Goal: Task Accomplishment & Management: Use online tool/utility

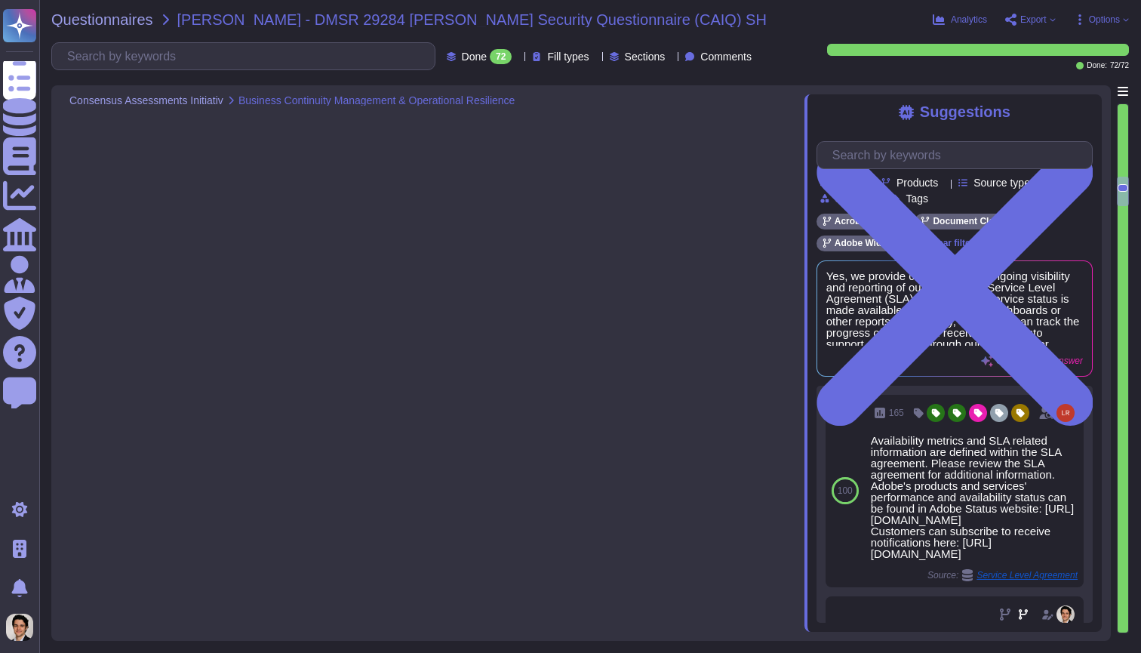
type textarea "Procedures for deletion or export of data from Adobe products and services are …"
type textarea "Yes, business continuity plans are tested at planned intervals, at least annual…"
type textarea "Yes, we provide customers with ongoing visibility and reporting of our operatio…"
type textarea "Yes, policies and procedures are established and made available for all personn…"
type textarea "Yes, we have technical control capabilities to enforce customer data retention …"
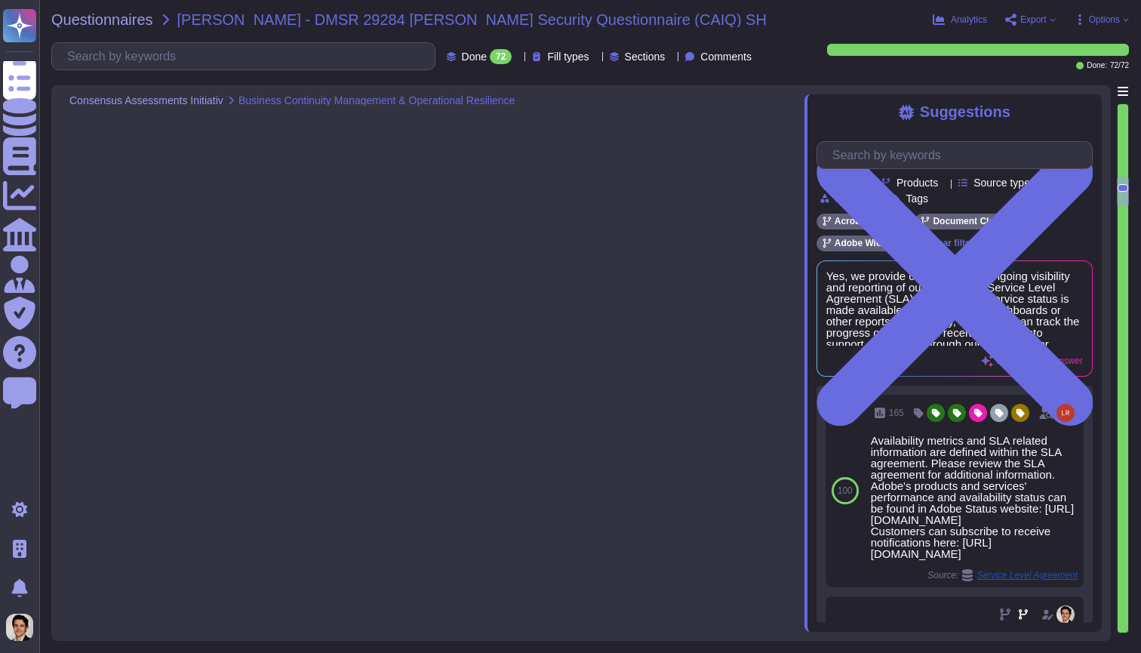
type textarea "Yes, we have implemented backup and redundancy mechanisms to ensure compliance …"
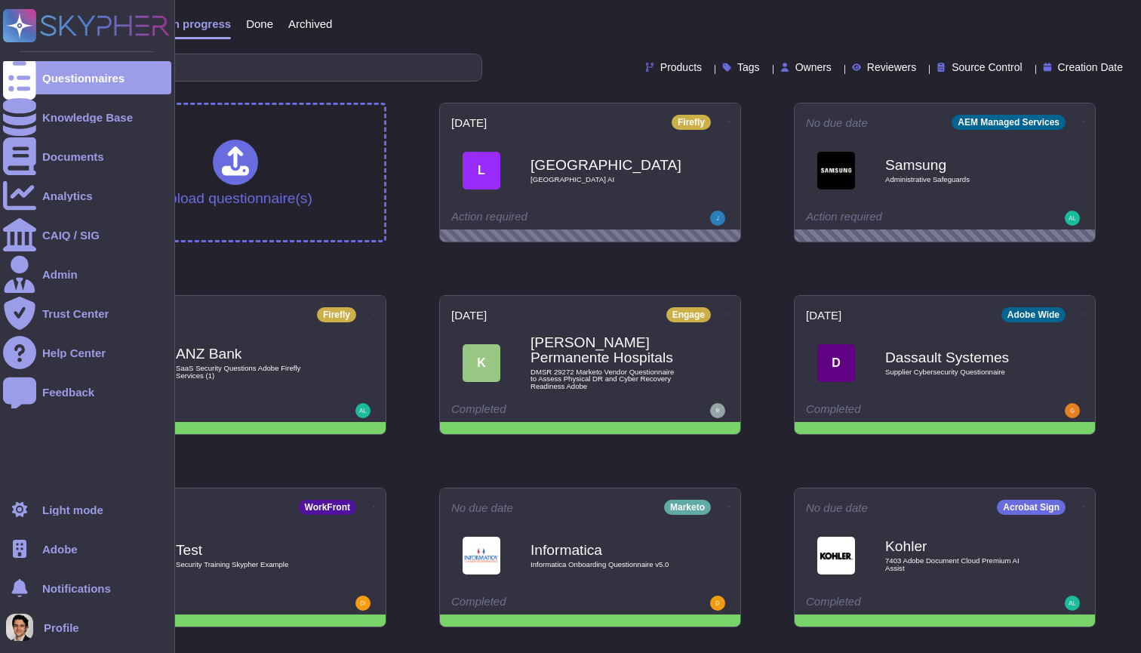
click at [57, 551] on span "Adobe" at bounding box center [59, 548] width 35 height 11
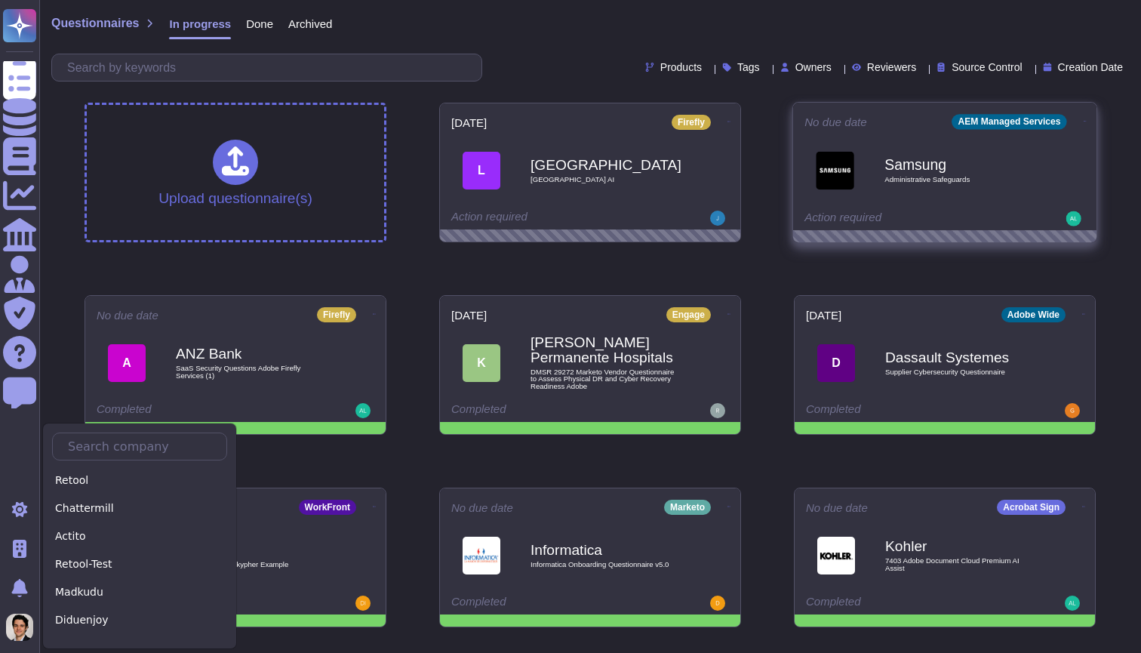
click at [954, 188] on div "Samsung Administrative Safeguards" at bounding box center [960, 170] width 152 height 61
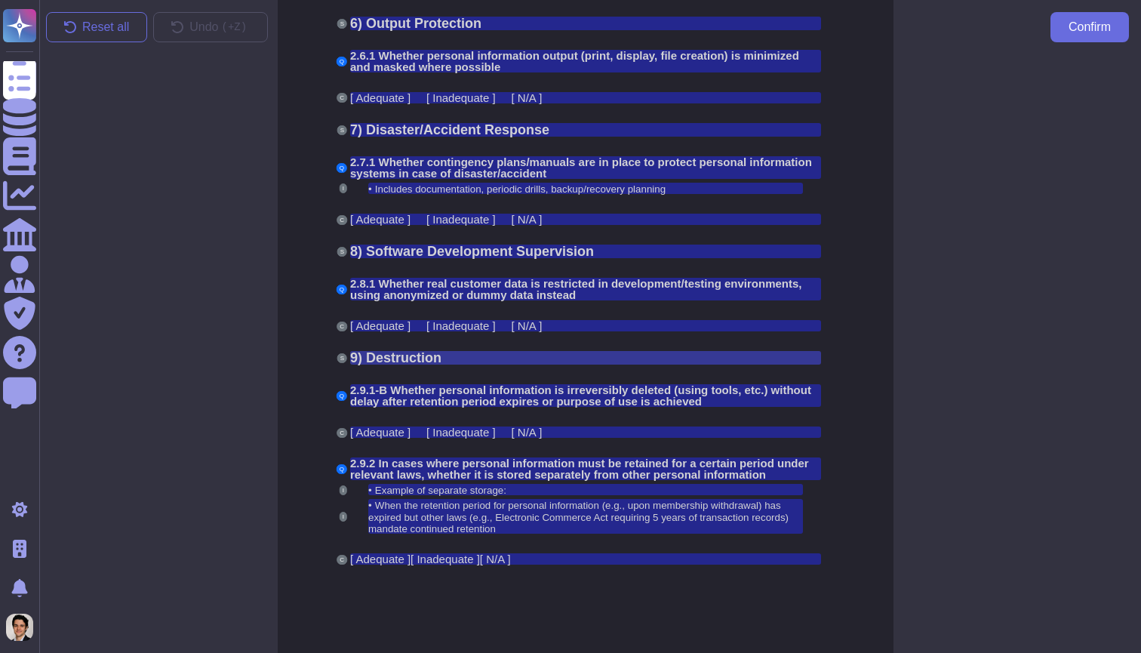
scroll to position [5941, 5]
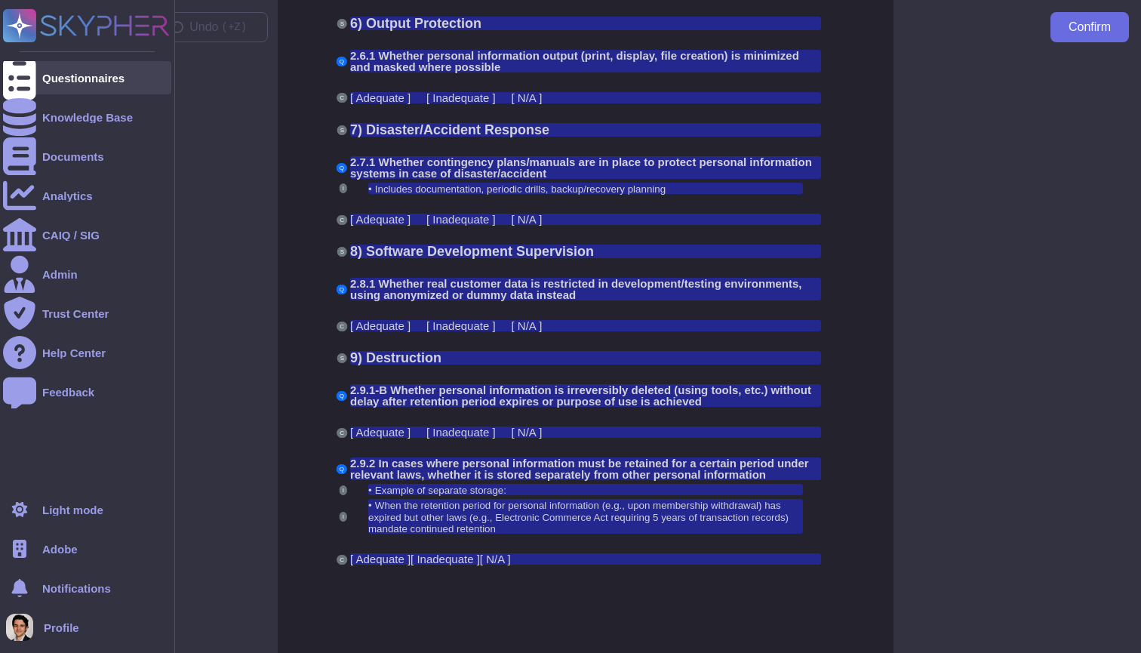
click at [21, 68] on div at bounding box center [19, 77] width 33 height 33
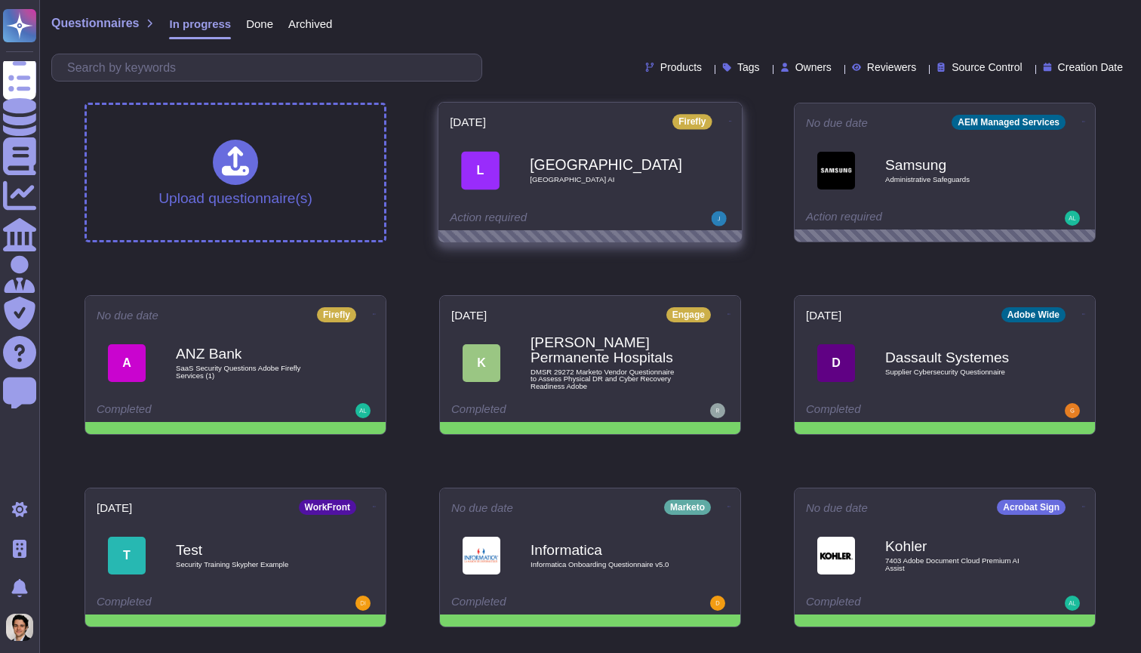
click at [659, 202] on div "L Lake County Lake County AI" at bounding box center [590, 170] width 281 height 76
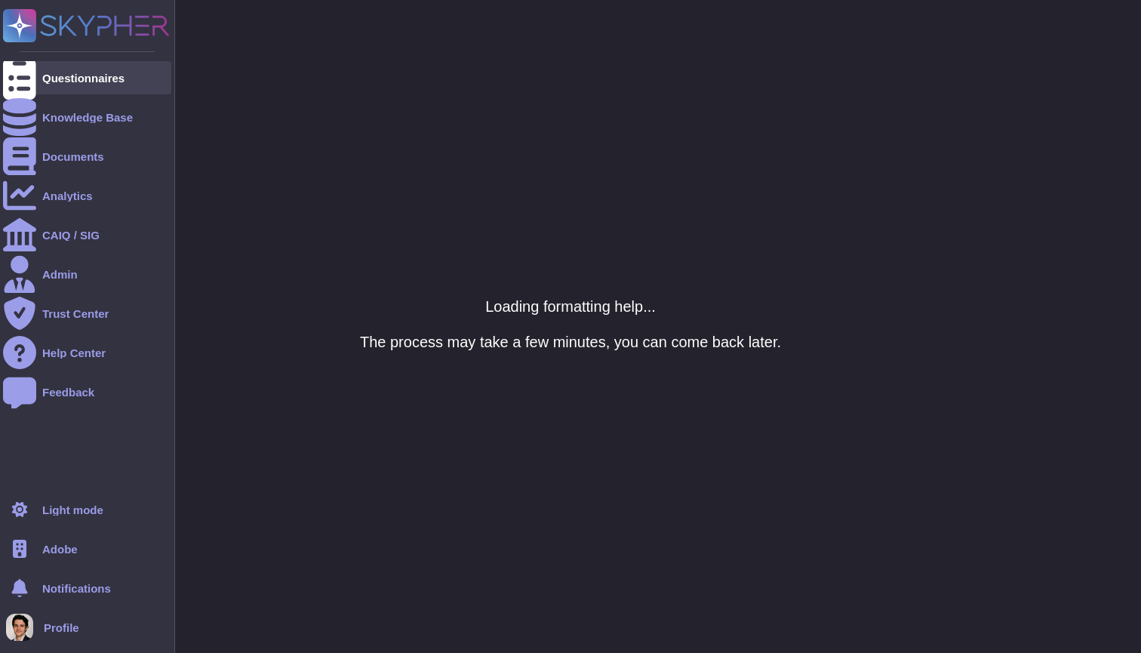
click at [67, 75] on div "Questionnaires" at bounding box center [83, 77] width 82 height 11
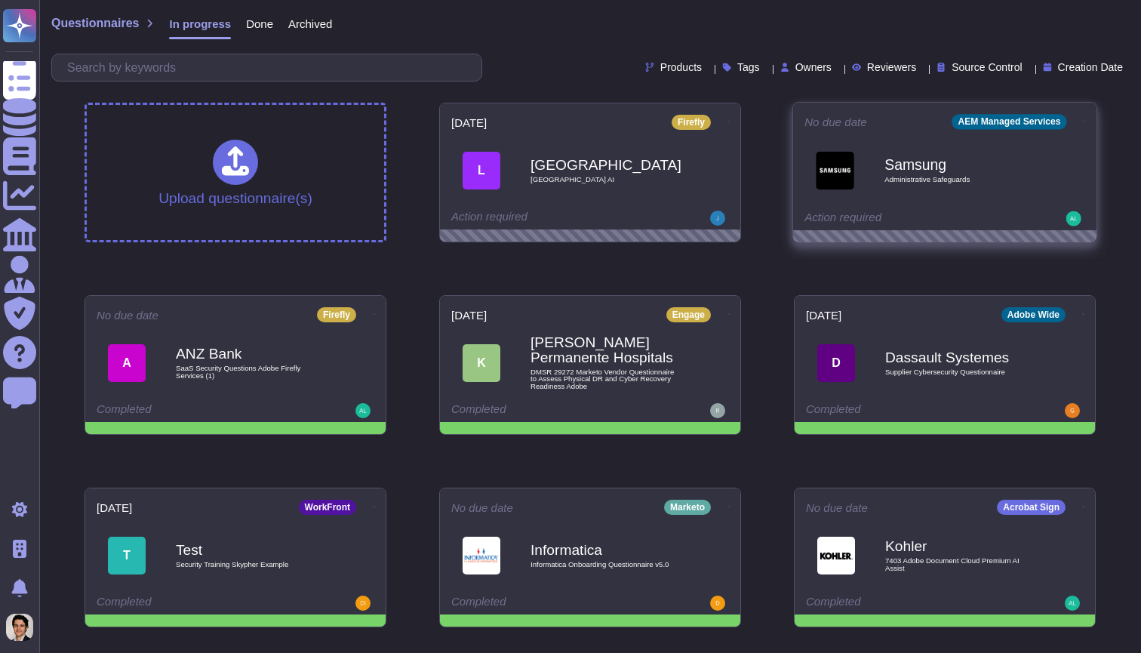
click at [869, 183] on span "Samsung Administrative Safeguards" at bounding box center [945, 170] width 281 height 61
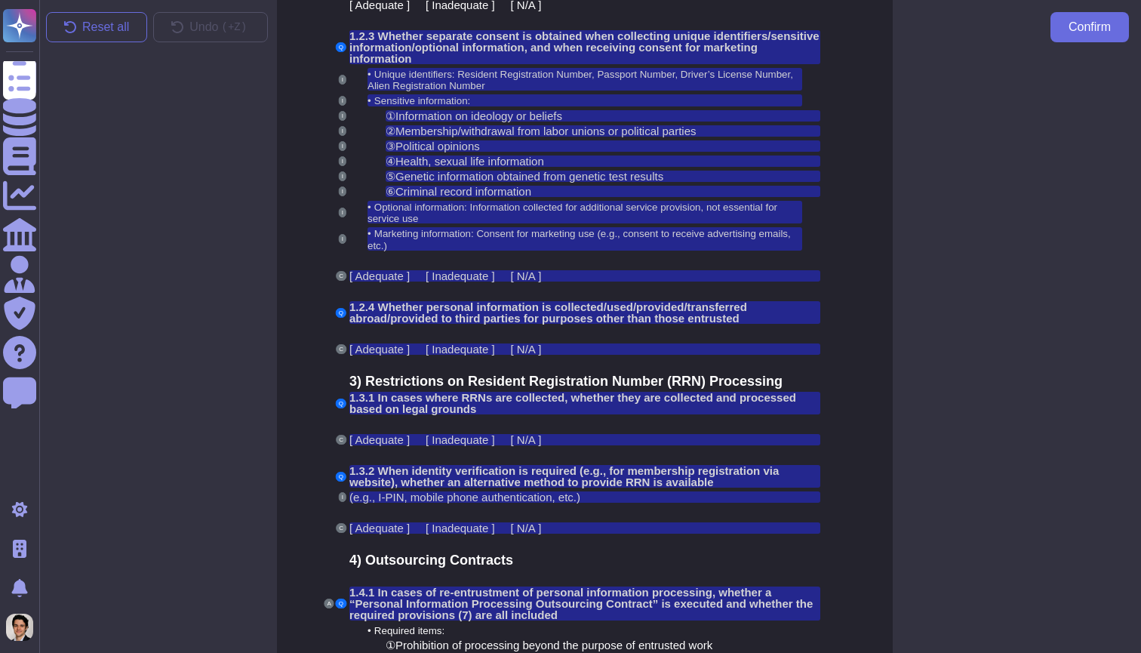
scroll to position [1444, 5]
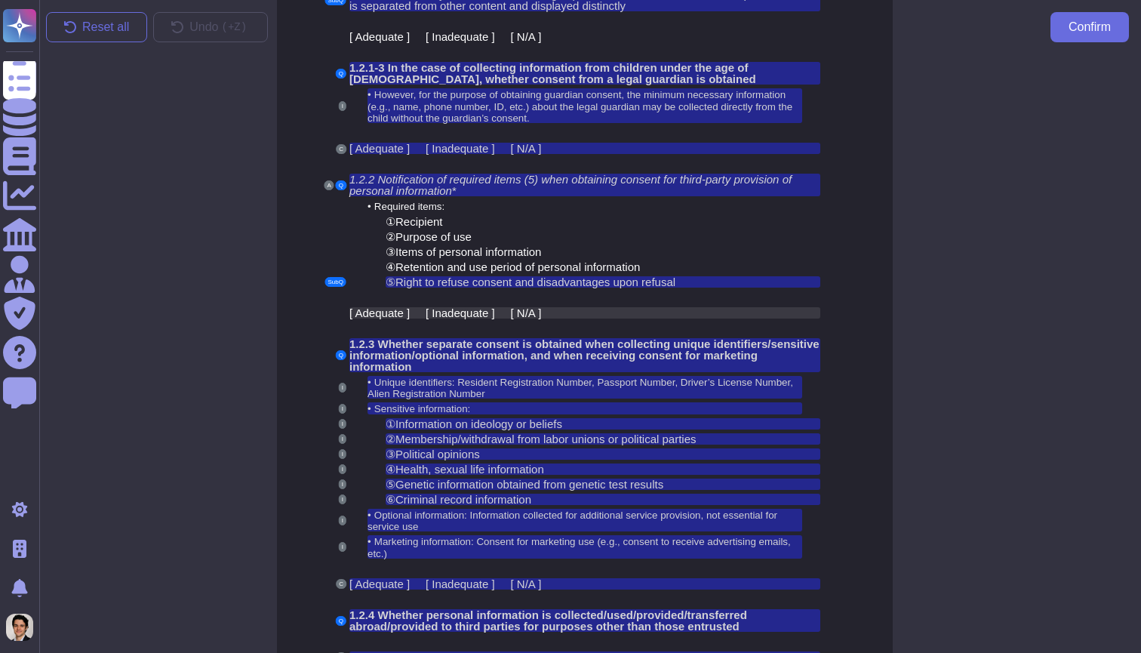
click at [595, 318] on div "[ Adequate ] [ Inadequate ] [ N/A ]" at bounding box center [584, 312] width 471 height 11
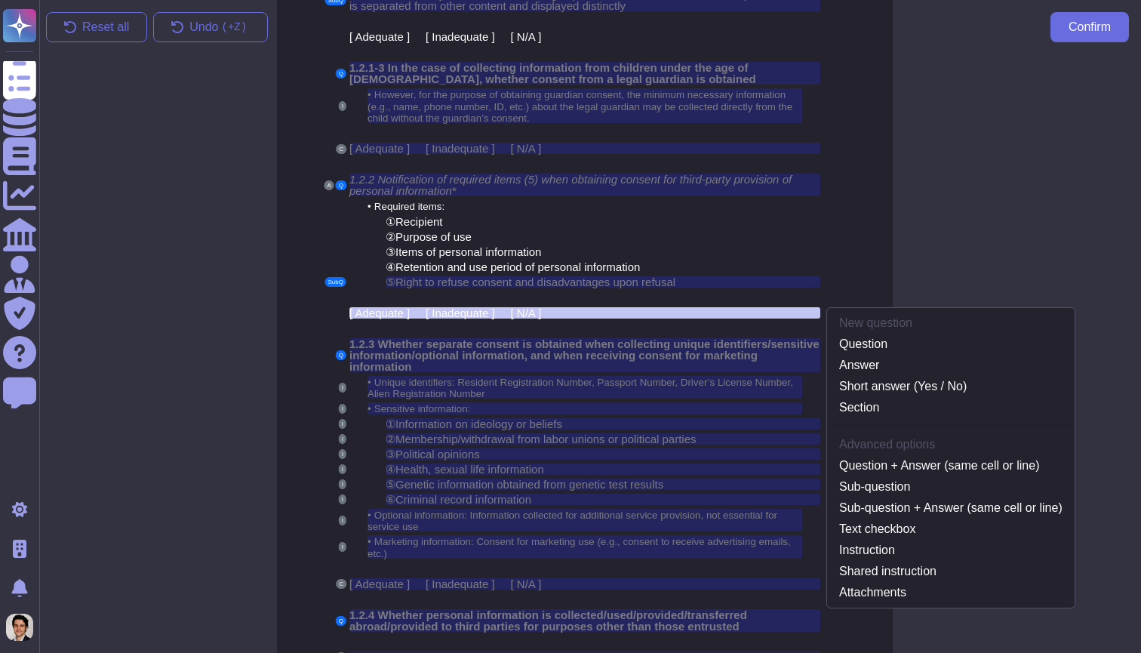
scroll to position [1473, 5]
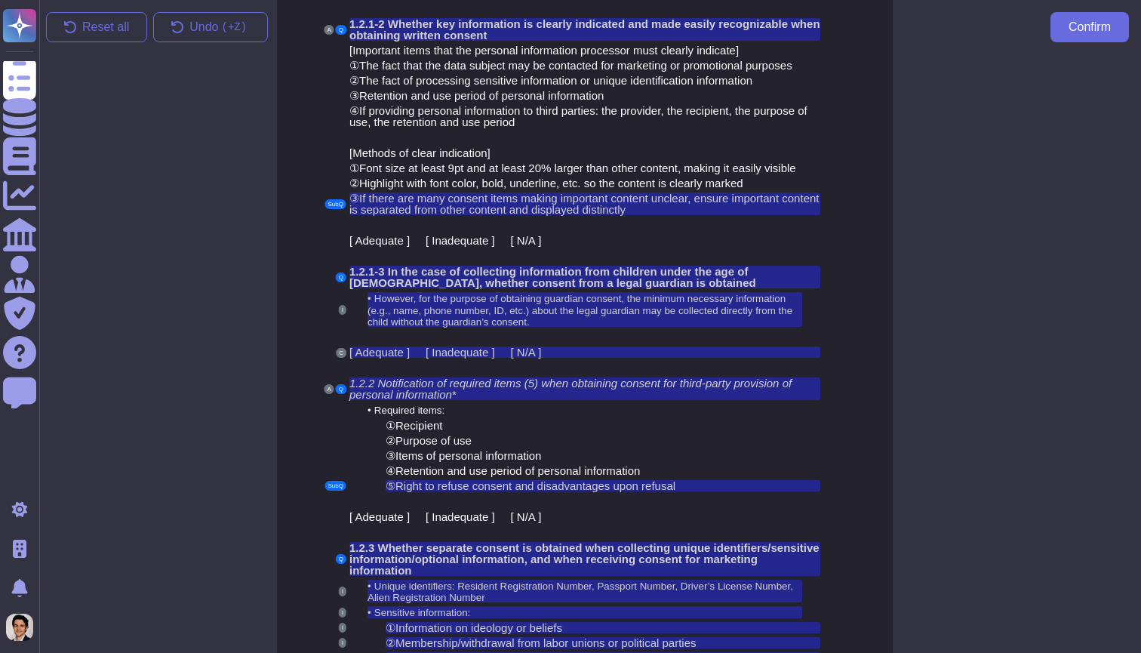
scroll to position [1091, 5]
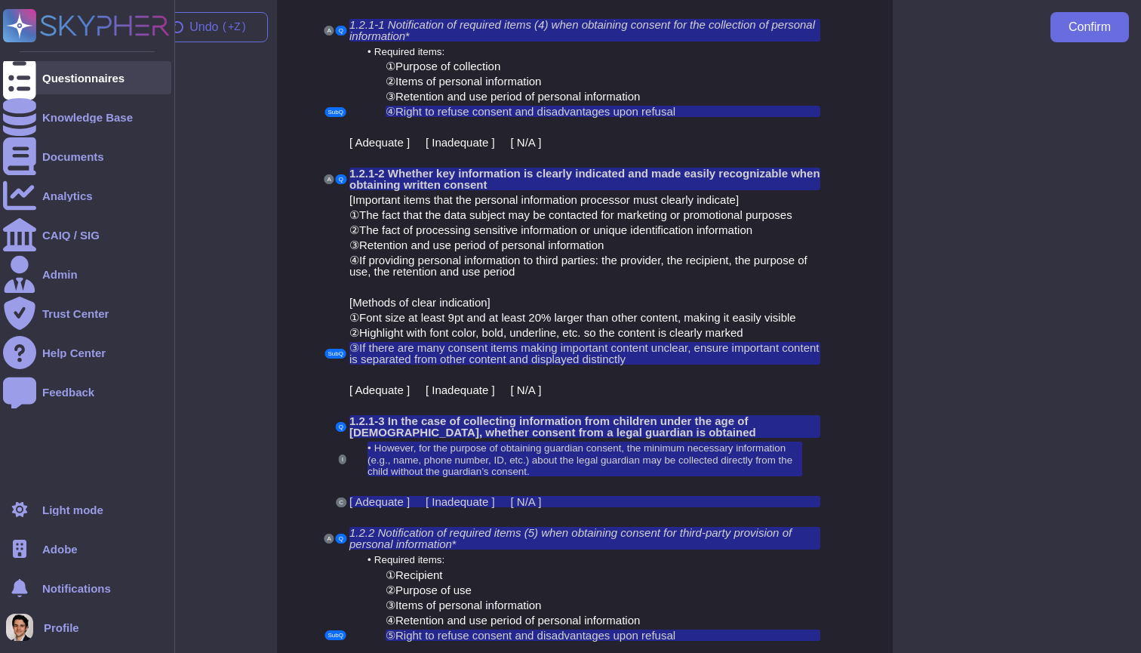
click at [60, 65] on div "Questionnaires" at bounding box center [87, 77] width 168 height 33
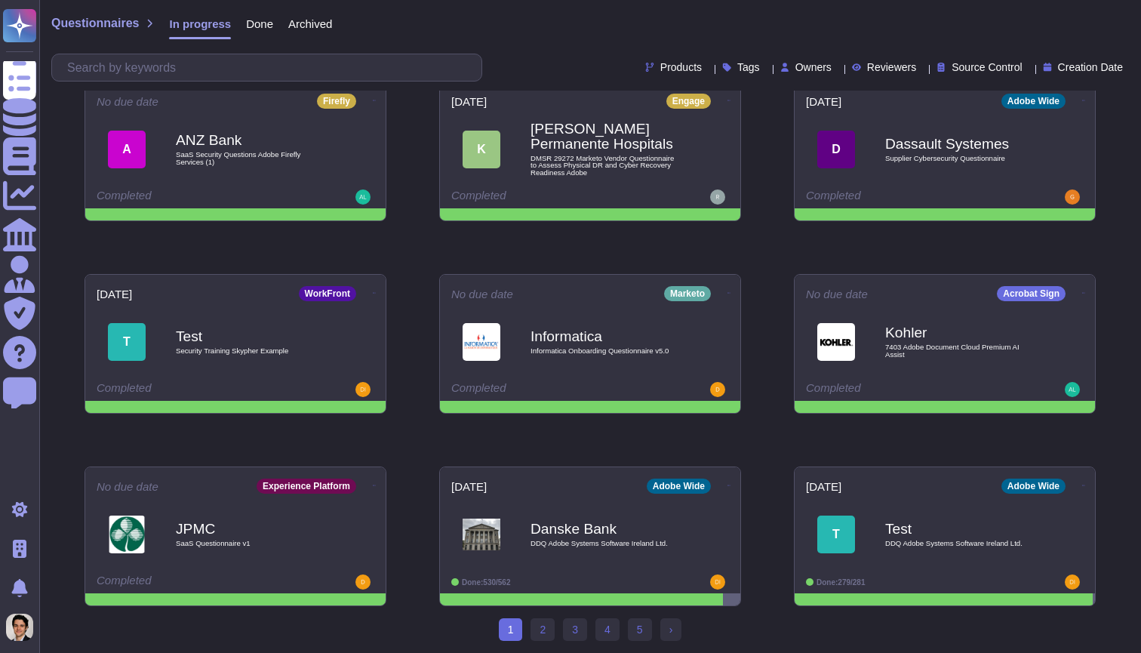
scroll to position [214, 0]
click at [543, 627] on link "2" at bounding box center [543, 629] width 24 height 23
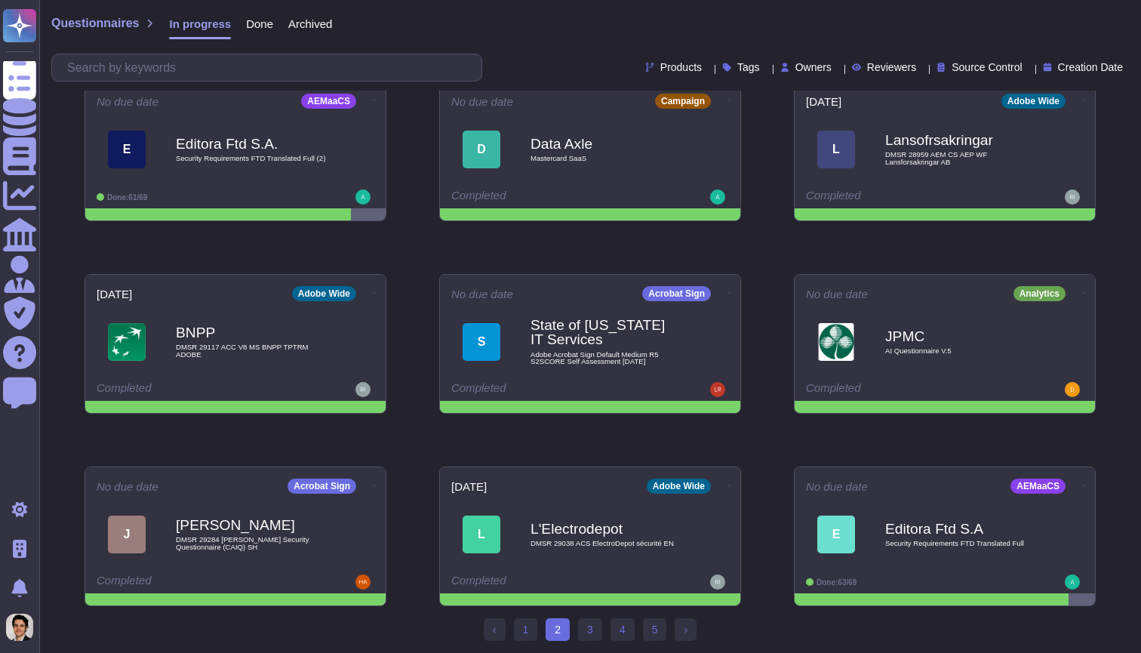
click at [604, 611] on div "Upload questionnaire(s) 2025-09-30 Document Cloud Coupang Coupang Vendor Securi…" at bounding box center [589, 247] width 1035 height 741
click at [269, 27] on span "Done" at bounding box center [259, 23] width 27 height 11
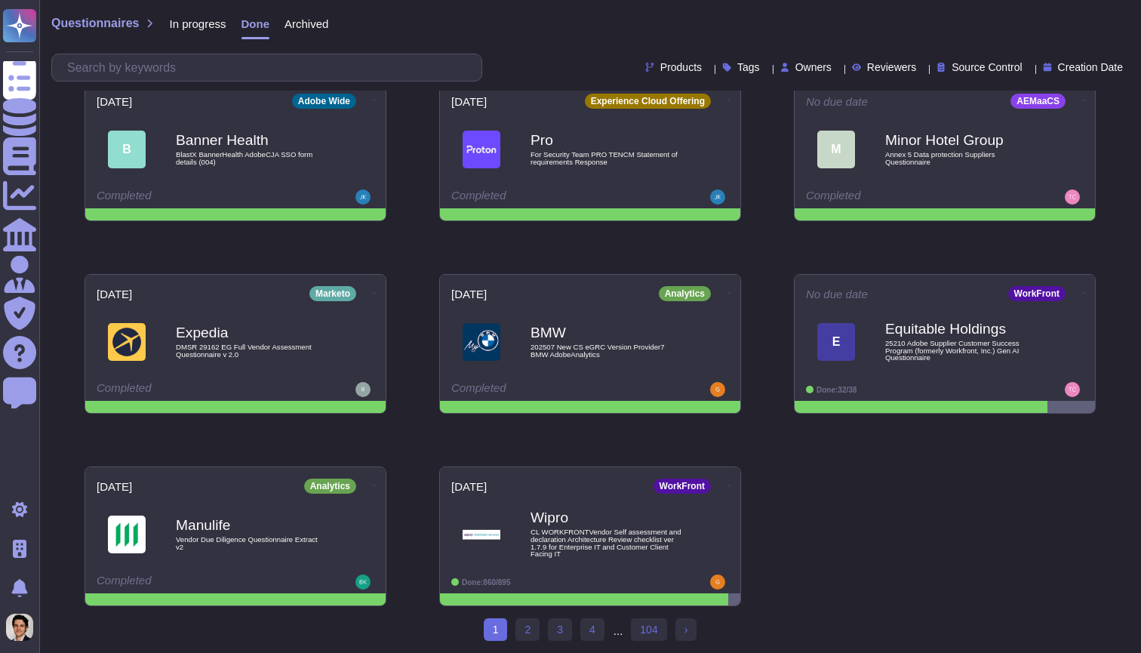
click at [318, 27] on span "Archived" at bounding box center [307, 23] width 44 height 11
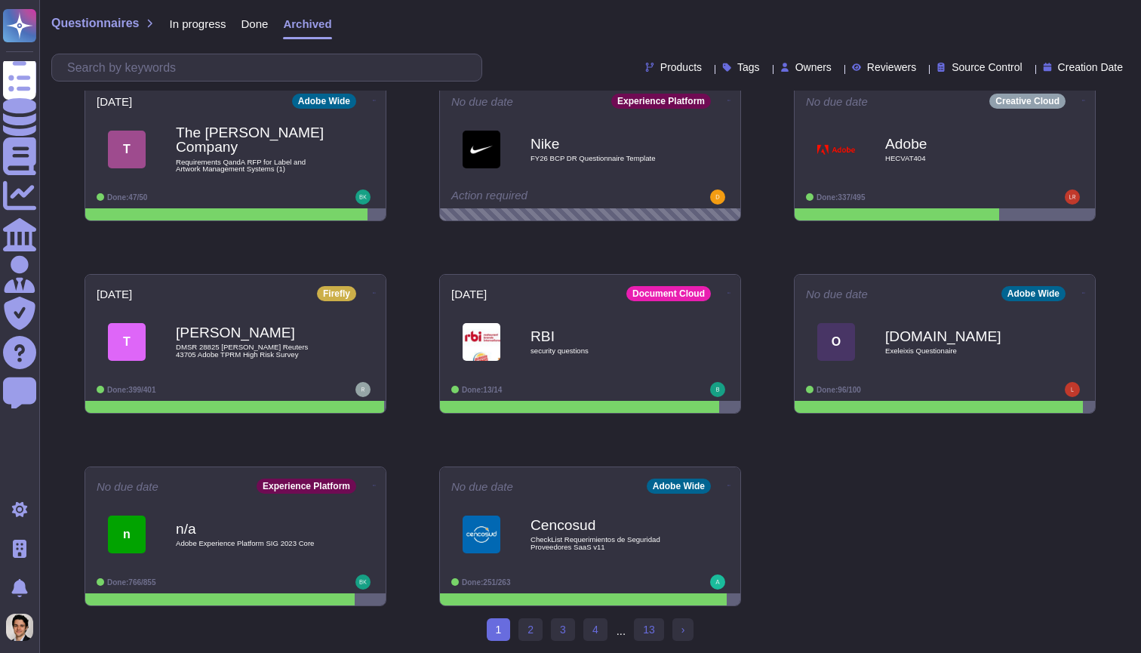
click at [189, 20] on span "In progress" at bounding box center [197, 23] width 57 height 11
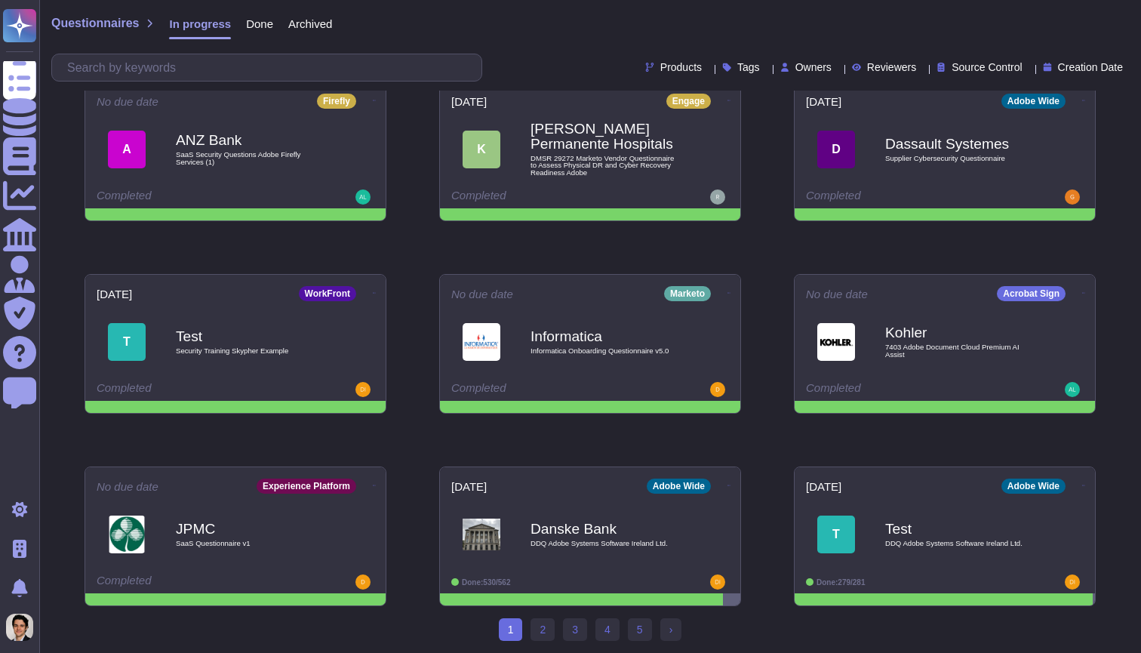
click at [247, 31] on div "Done" at bounding box center [252, 27] width 42 height 30
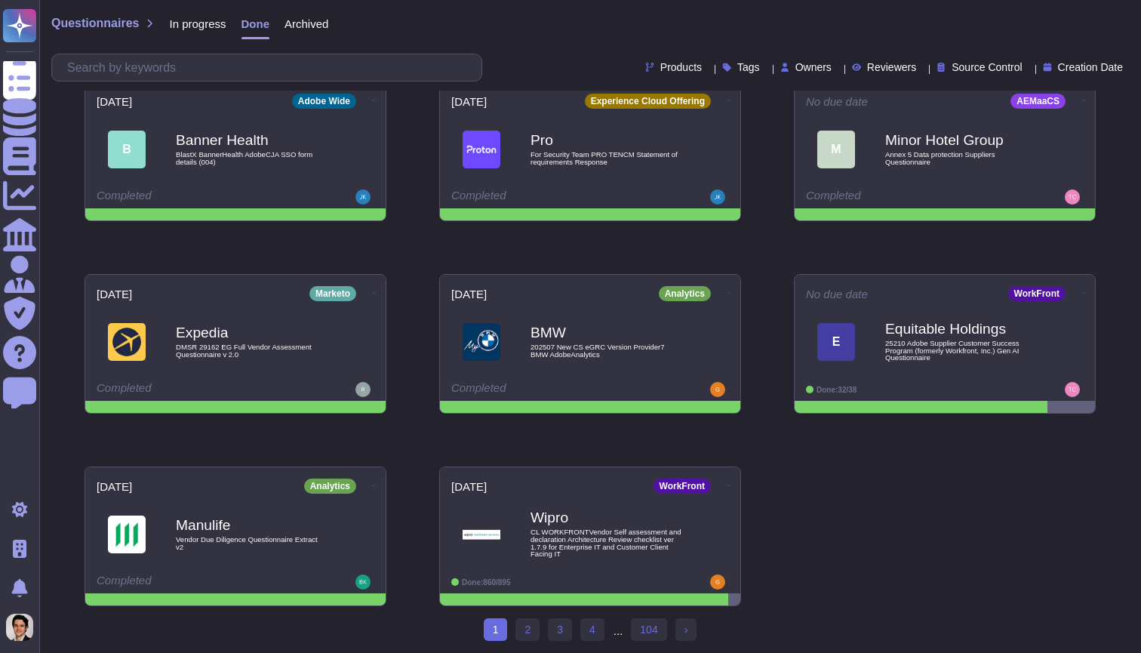
click at [311, 18] on span "Archived" at bounding box center [307, 23] width 44 height 11
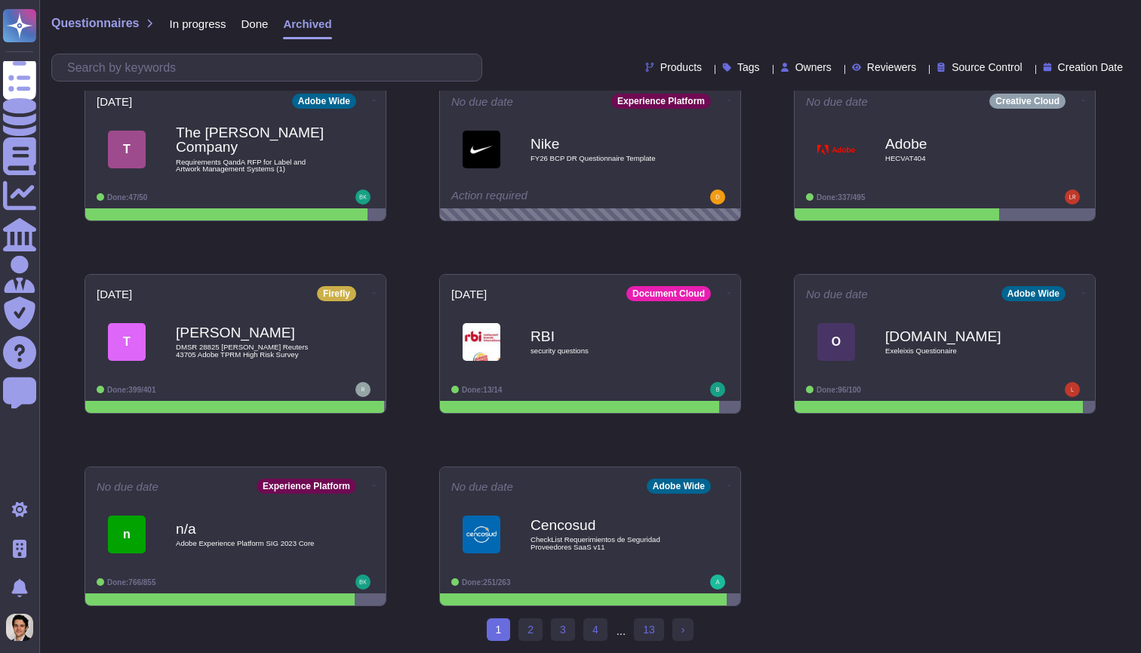
click at [191, 11] on div "Questionnaires In progress Done Archived Products Tags Owners Reviewers Source …" at bounding box center [590, 45] width 1102 height 91
click at [195, 37] on div "In progress" at bounding box center [190, 27] width 72 height 30
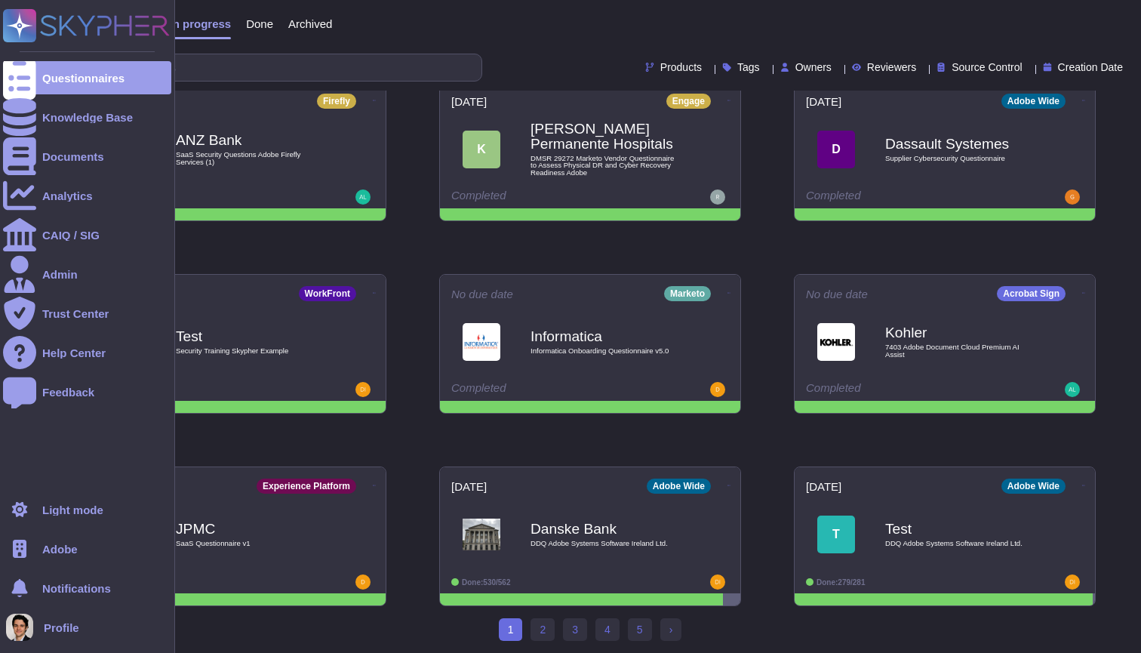
click at [85, 548] on div "Adobe" at bounding box center [87, 548] width 168 height 33
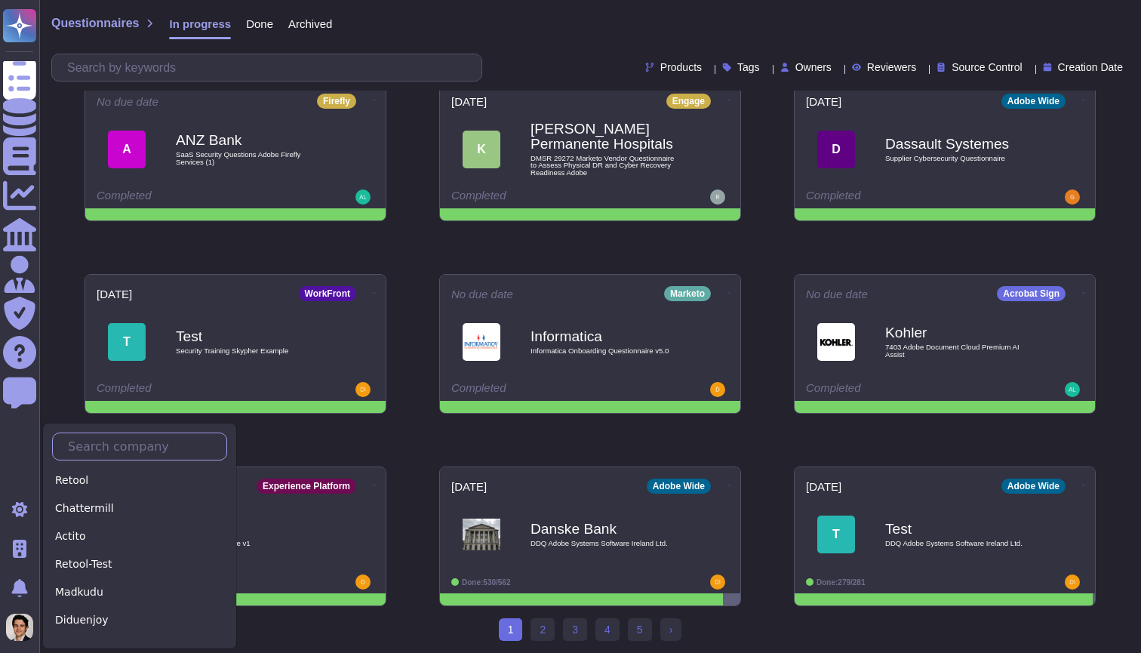
click at [125, 443] on input "text" at bounding box center [143, 446] width 166 height 26
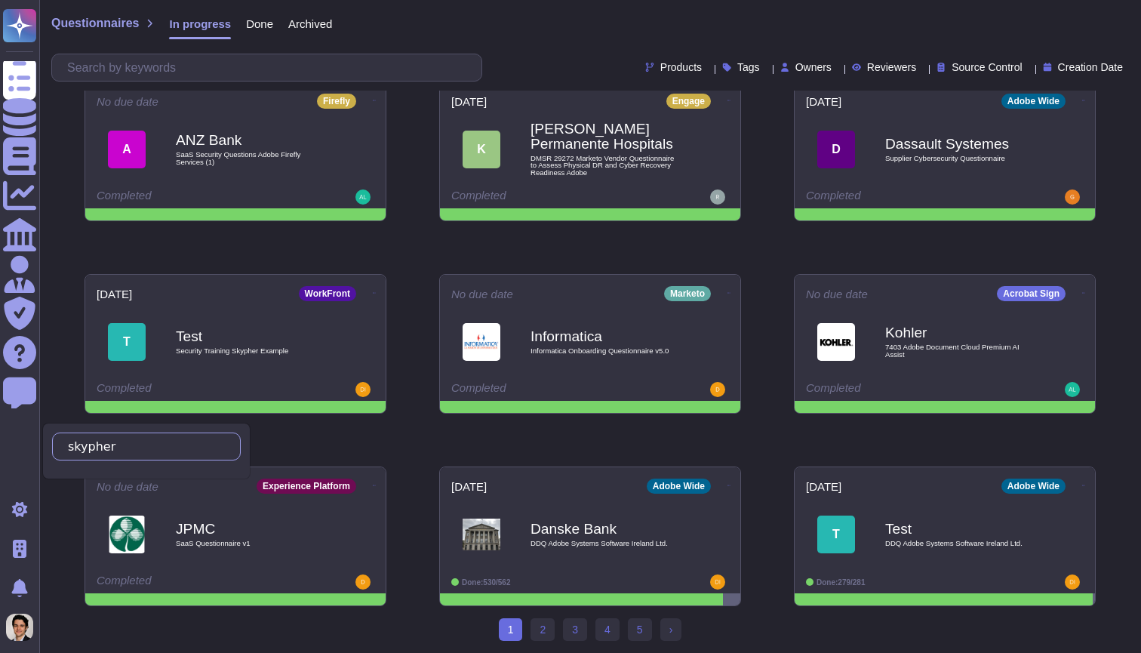
click at [88, 445] on input "skypher" at bounding box center [142, 446] width 165 height 26
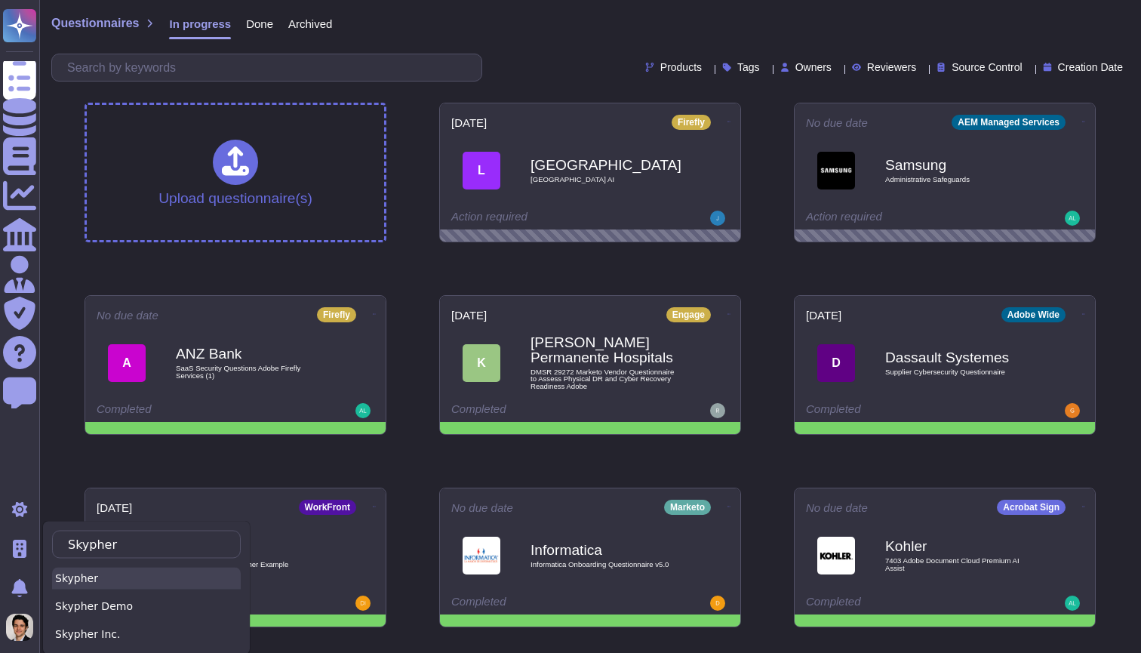
click at [137, 580] on div "Skypher" at bounding box center [146, 579] width 189 height 22
type input "Skypher"
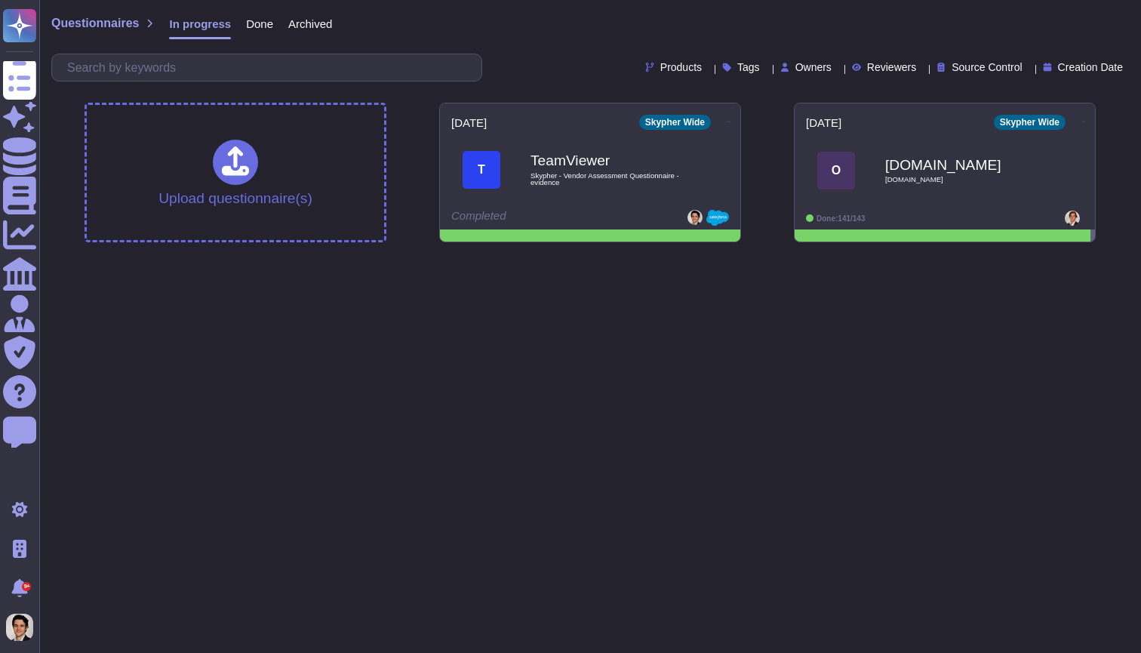
click at [262, 21] on span "Done" at bounding box center [259, 23] width 27 height 11
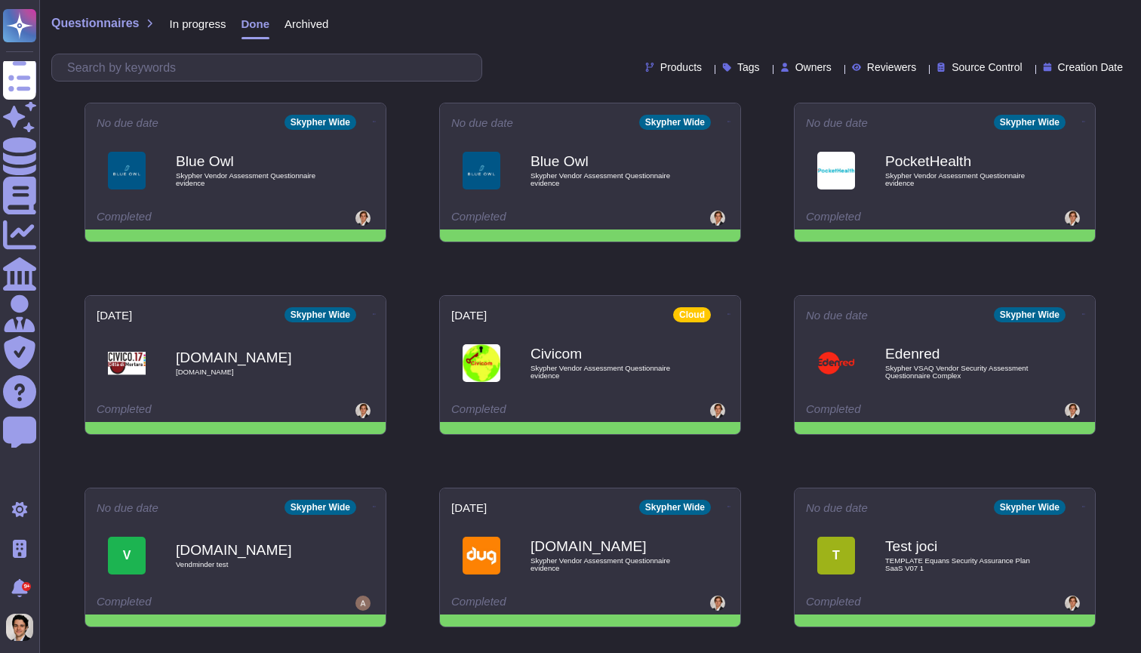
click at [303, 27] on span "Archived" at bounding box center [307, 23] width 44 height 11
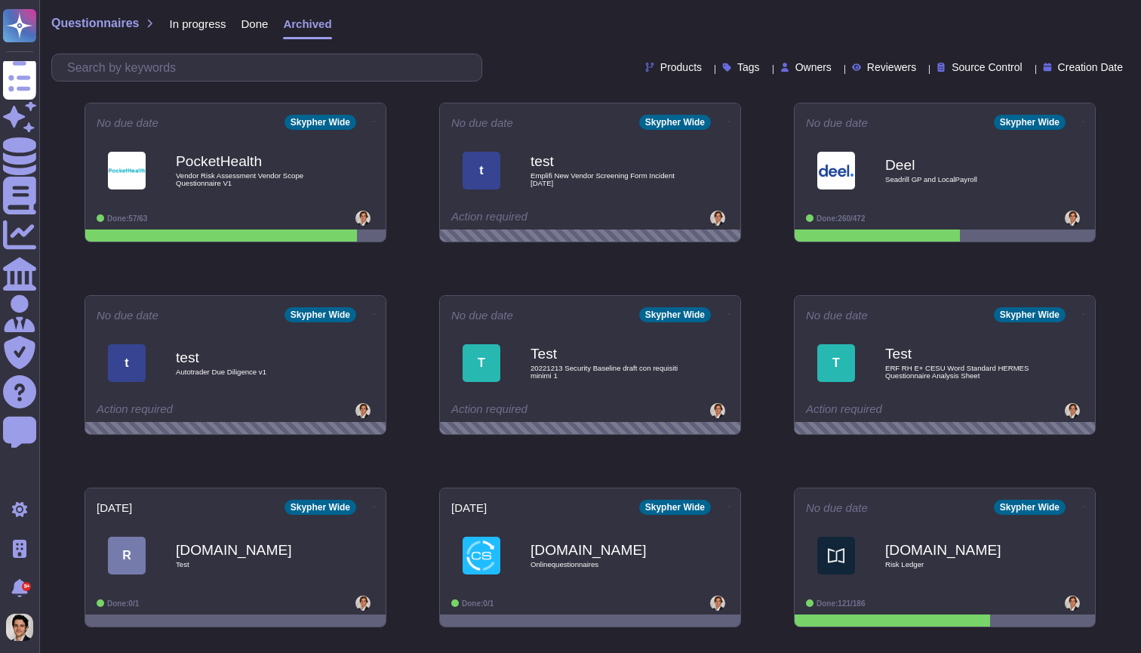
click at [265, 26] on span "Done" at bounding box center [255, 23] width 27 height 11
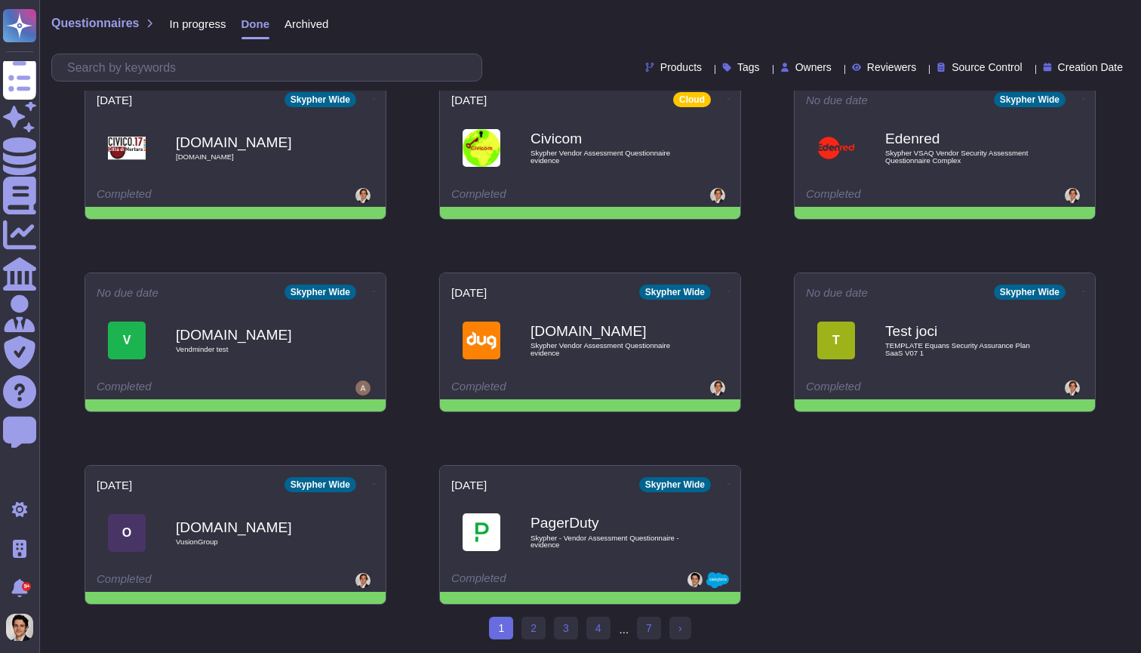
scroll to position [215, 0]
click at [655, 632] on link "7" at bounding box center [649, 628] width 24 height 23
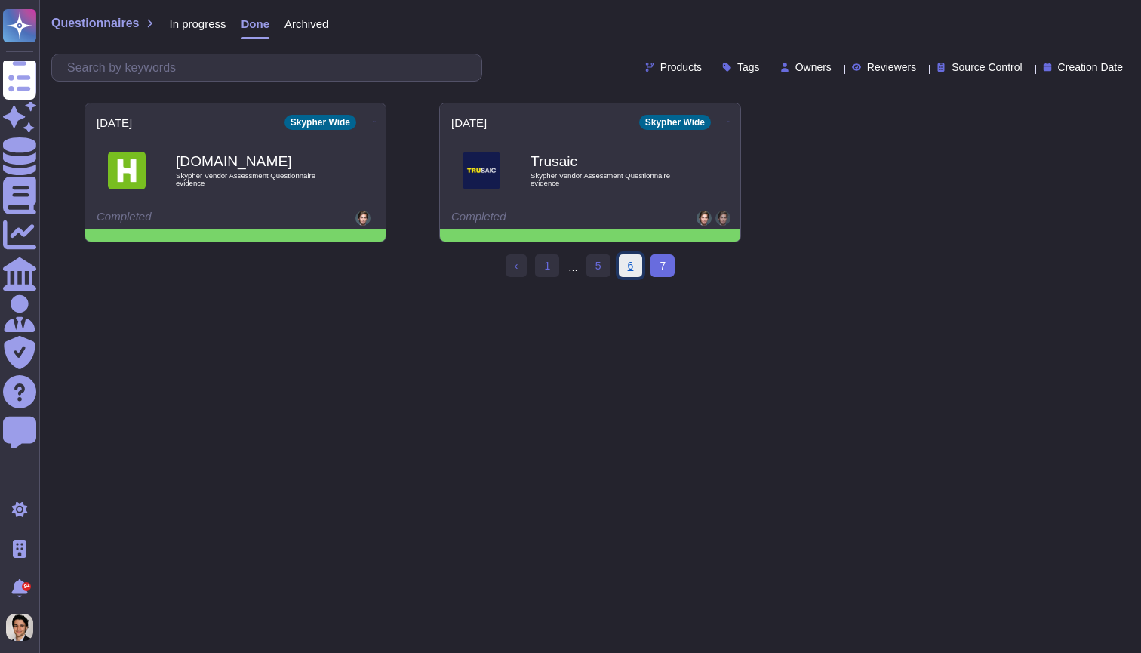
click at [640, 265] on link "6" at bounding box center [631, 265] width 24 height 23
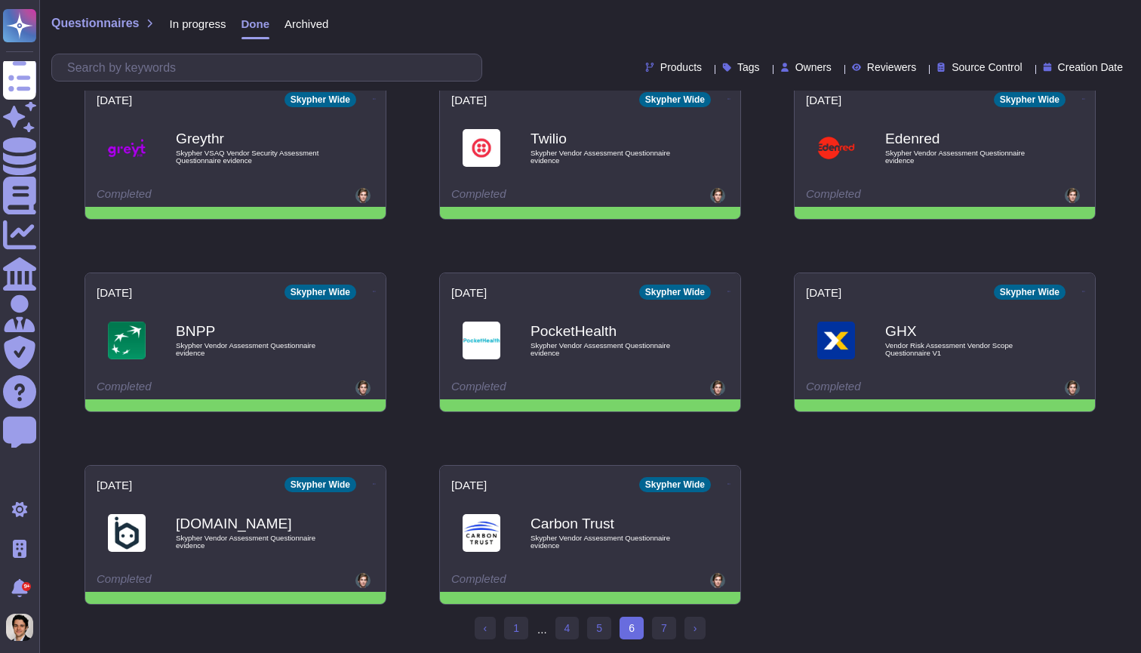
scroll to position [215, 0]
click at [608, 627] on link "5" at bounding box center [599, 628] width 24 height 23
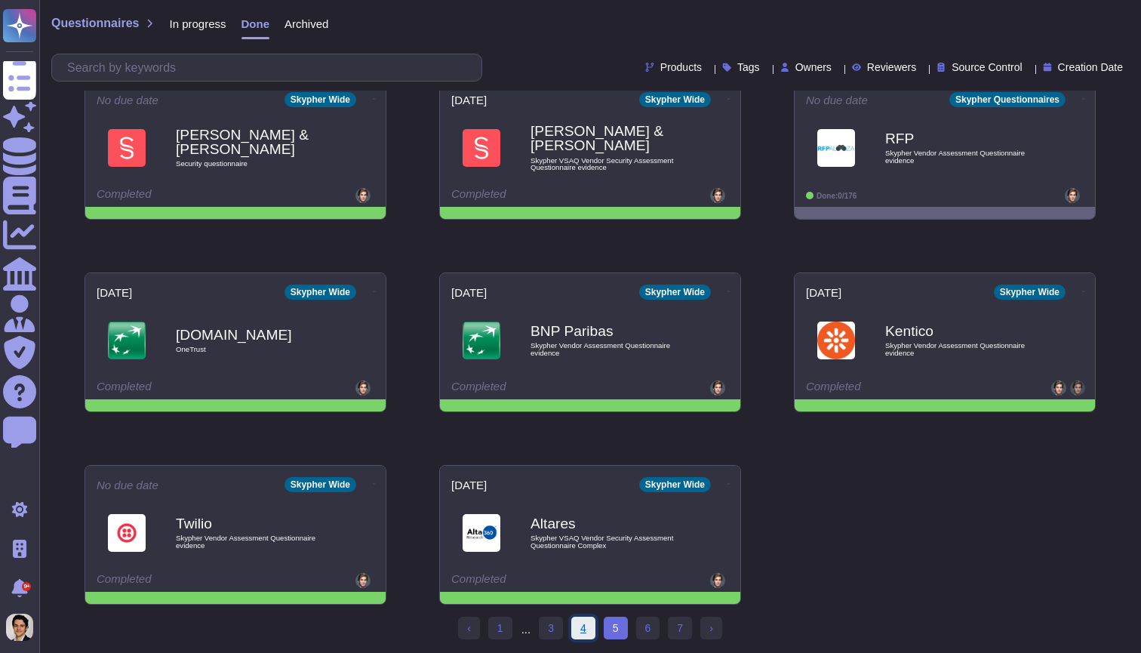
click at [592, 629] on link "4" at bounding box center [583, 628] width 24 height 23
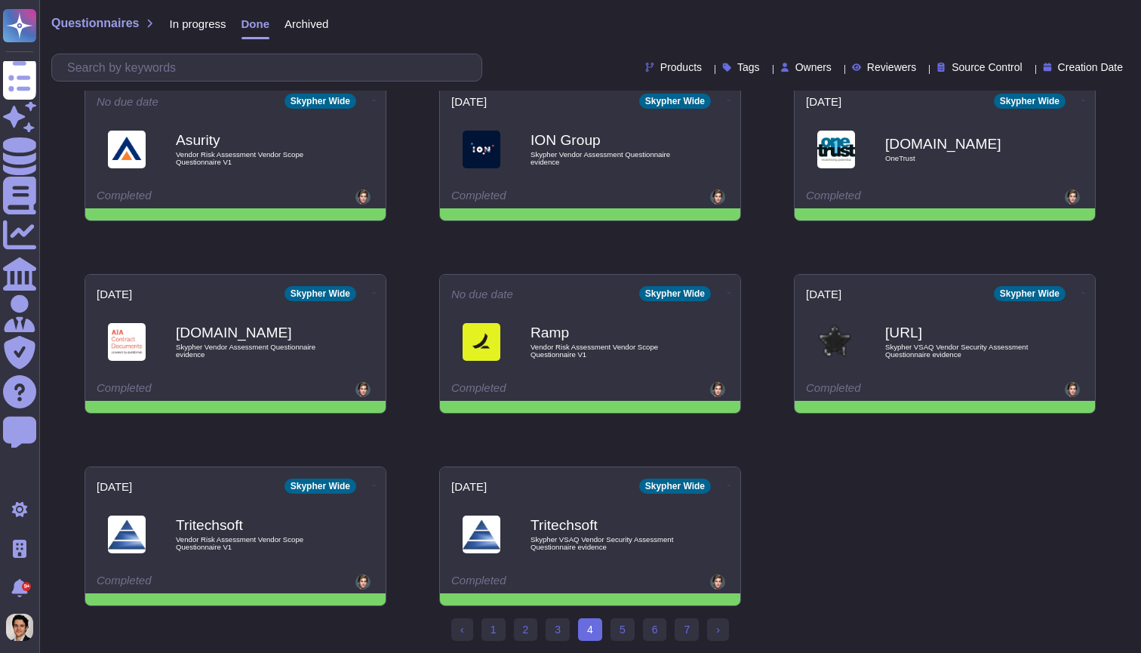
scroll to position [214, 0]
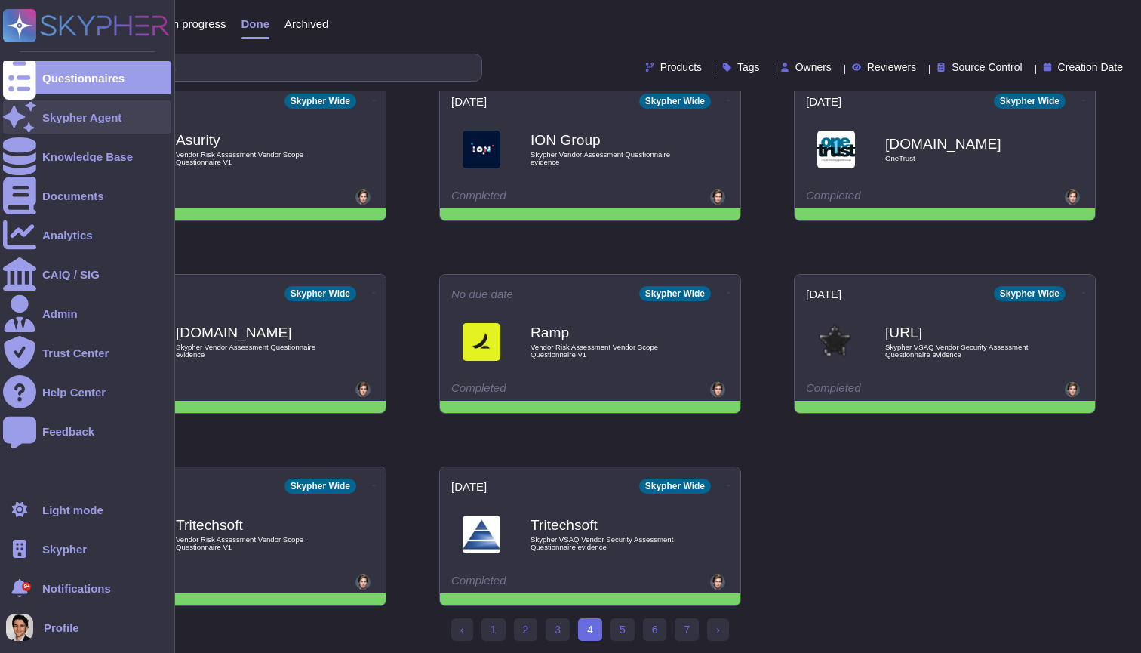
click at [111, 120] on div "Skypher Agent" at bounding box center [81, 117] width 79 height 11
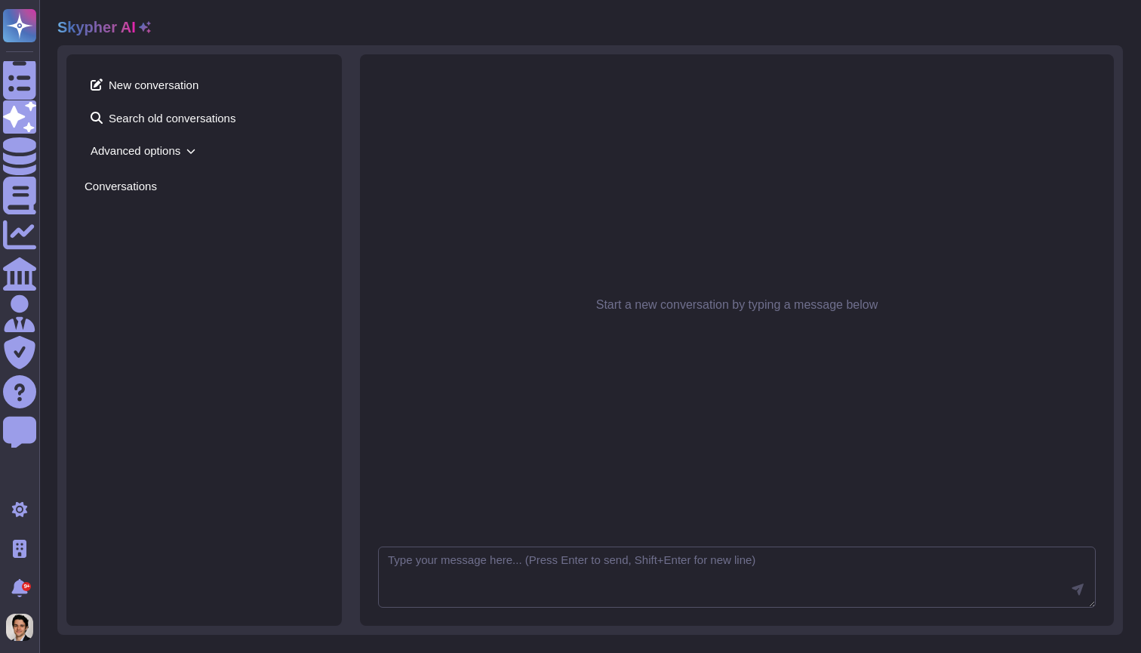
click at [195, 148] on icon at bounding box center [190, 150] width 9 height 9
click at [146, 30] on icon at bounding box center [145, 27] width 12 height 12
click at [140, 31] on icon at bounding box center [145, 27] width 12 height 12
click at [129, 30] on h2 "Skypher AI" at bounding box center [96, 27] width 78 height 18
click at [143, 31] on icon at bounding box center [145, 27] width 12 height 12
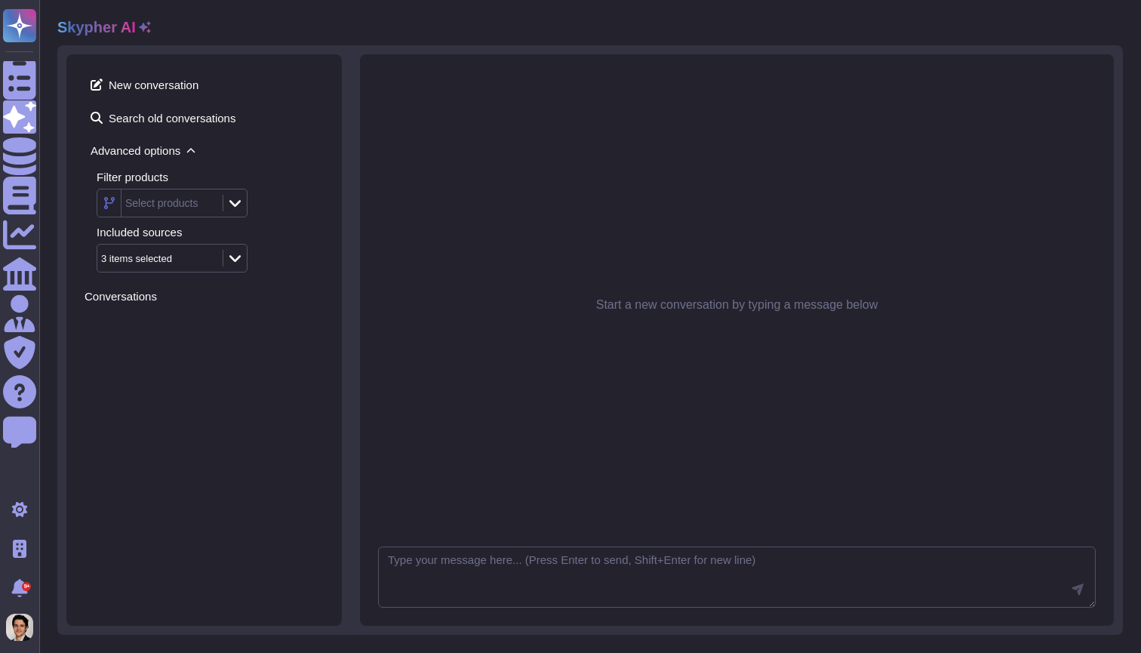
click at [142, 31] on icon at bounding box center [145, 27] width 12 height 12
click at [175, 211] on div "Gpt 4o Mini" at bounding box center [158, 202] width 122 height 27
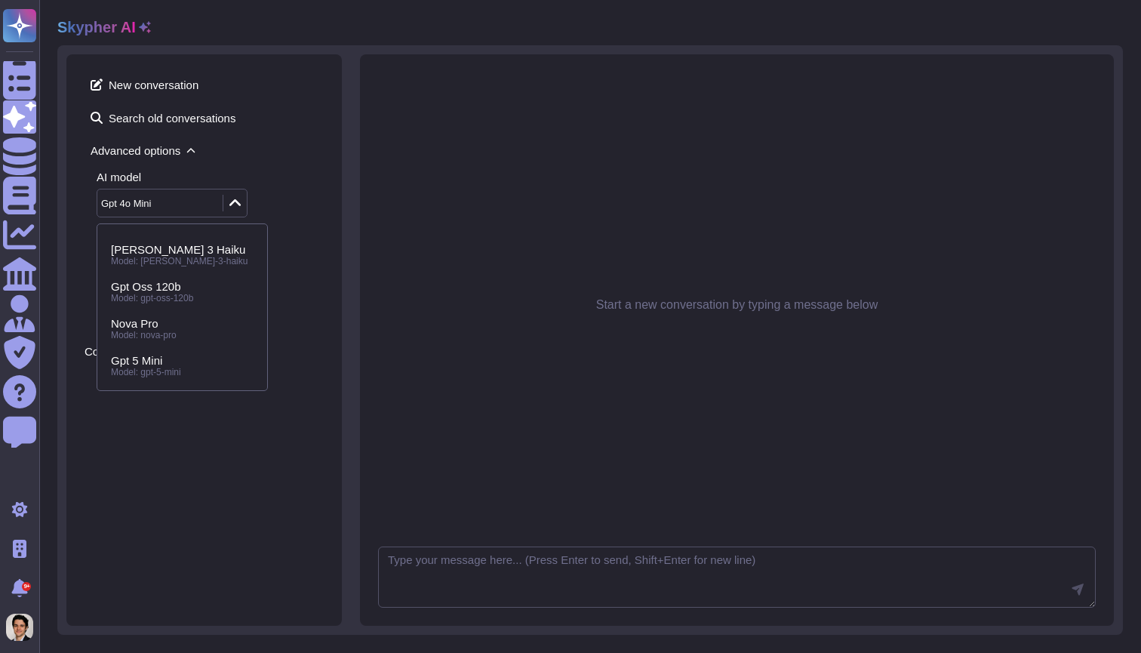
scroll to position [68, 0]
